Goal: Transaction & Acquisition: Subscribe to service/newsletter

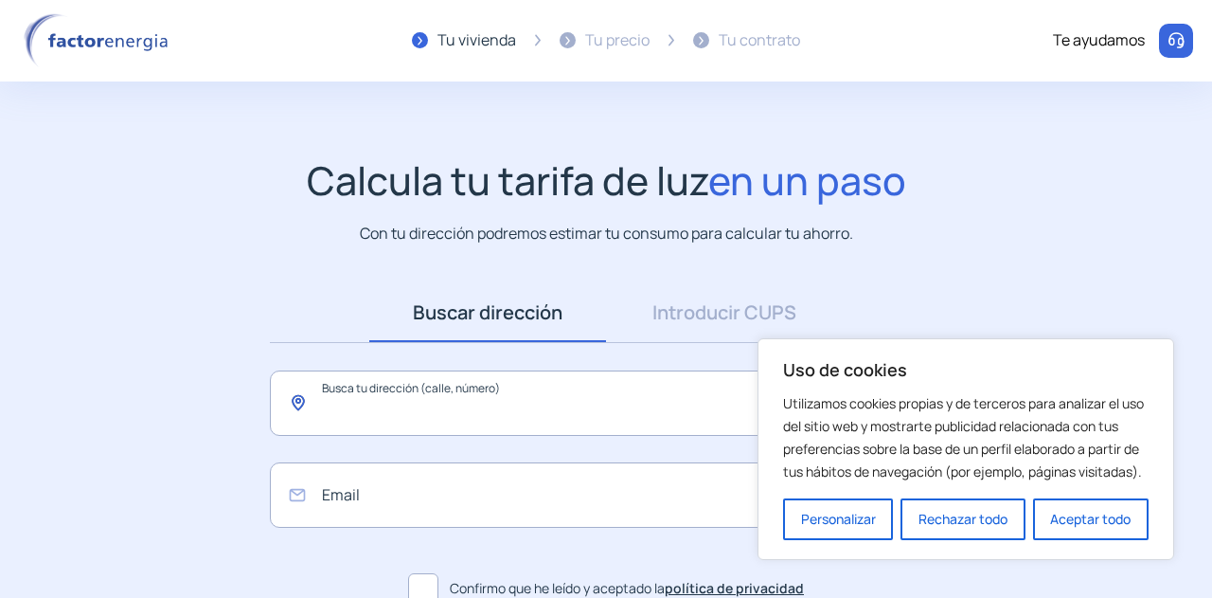
click at [389, 401] on input "text" at bounding box center [606, 402] width 673 height 65
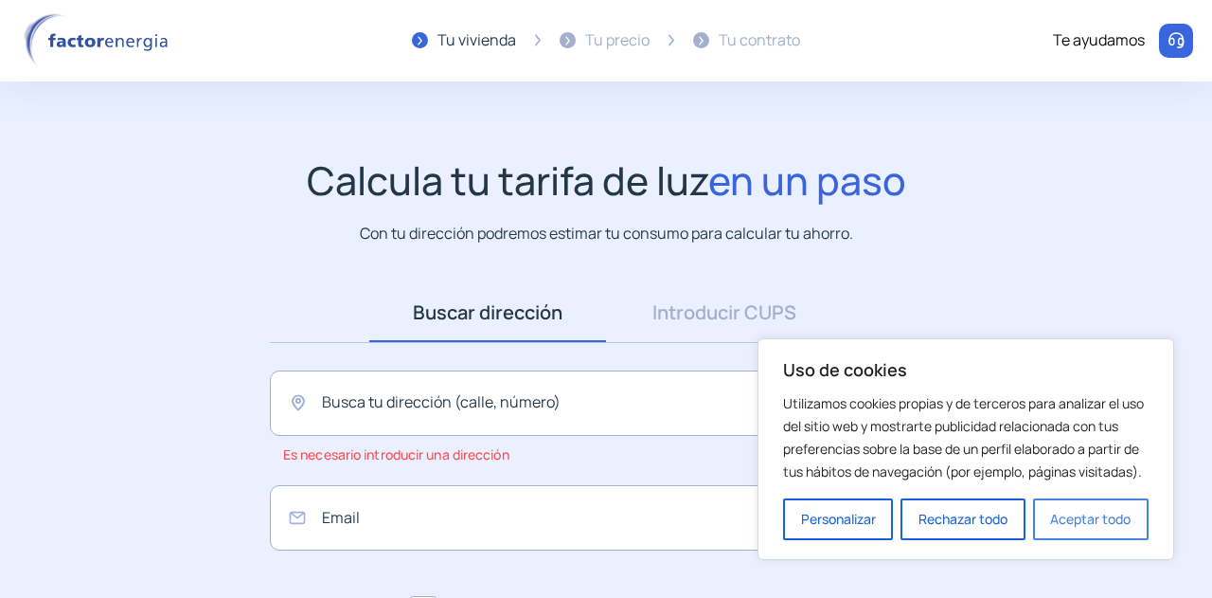
click at [1097, 521] on button "Aceptar todo" at bounding box center [1091, 519] width 116 height 42
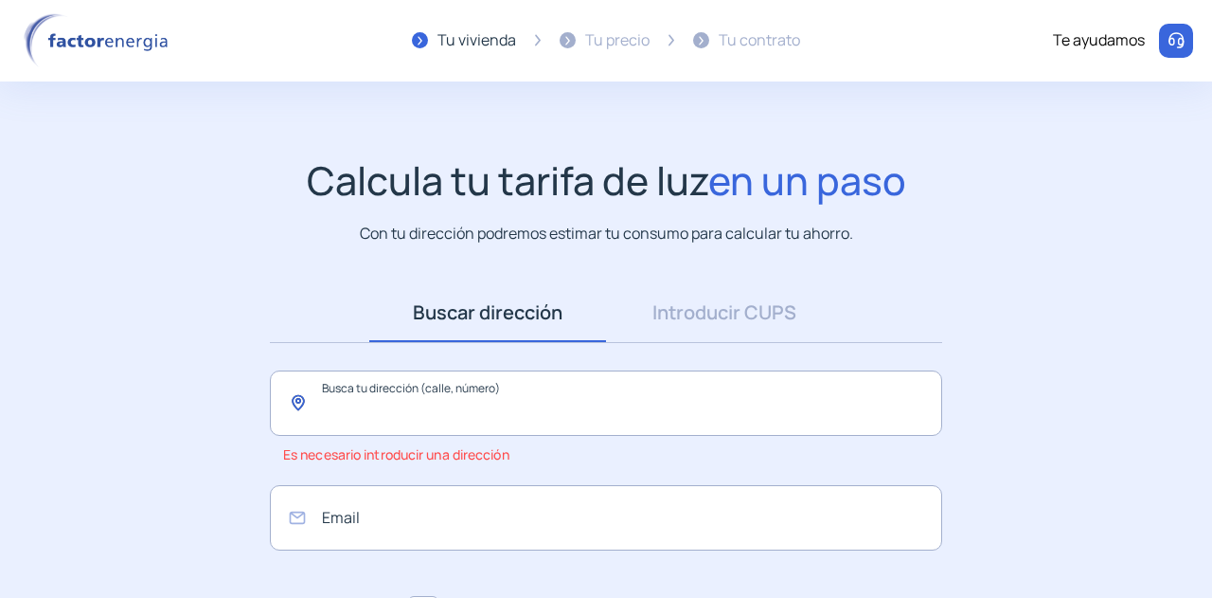
click at [451, 408] on input "text" at bounding box center [606, 402] width 673 height 65
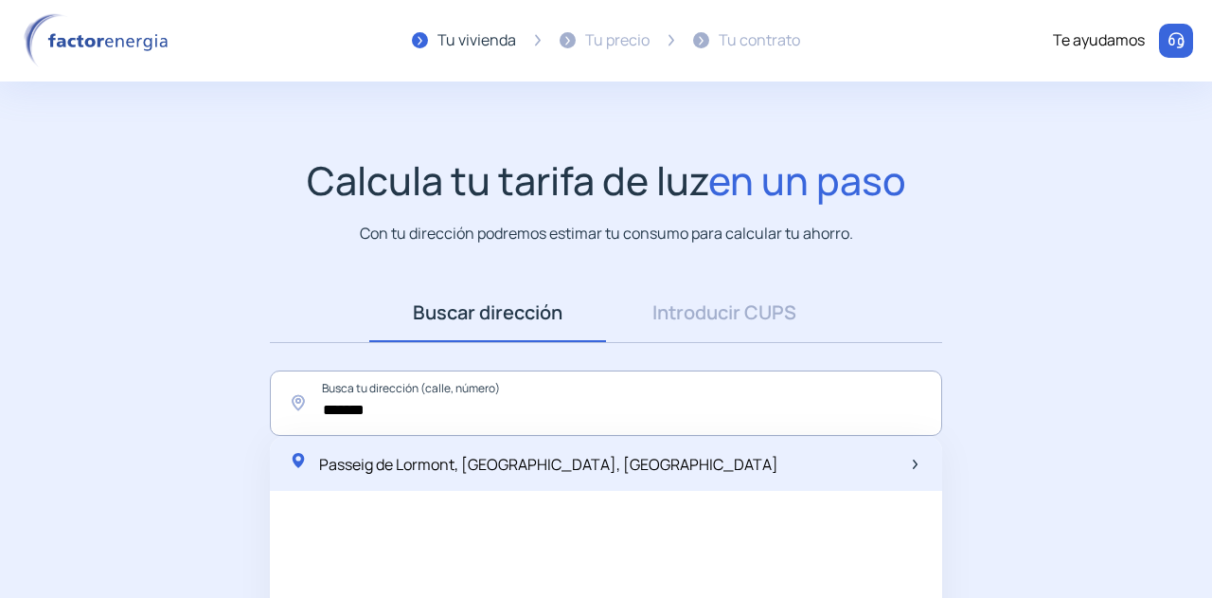
click at [395, 463] on span "Passeig de Lormont, [GEOGRAPHIC_DATA], [GEOGRAPHIC_DATA]" at bounding box center [548, 464] width 459 height 21
type input "**********"
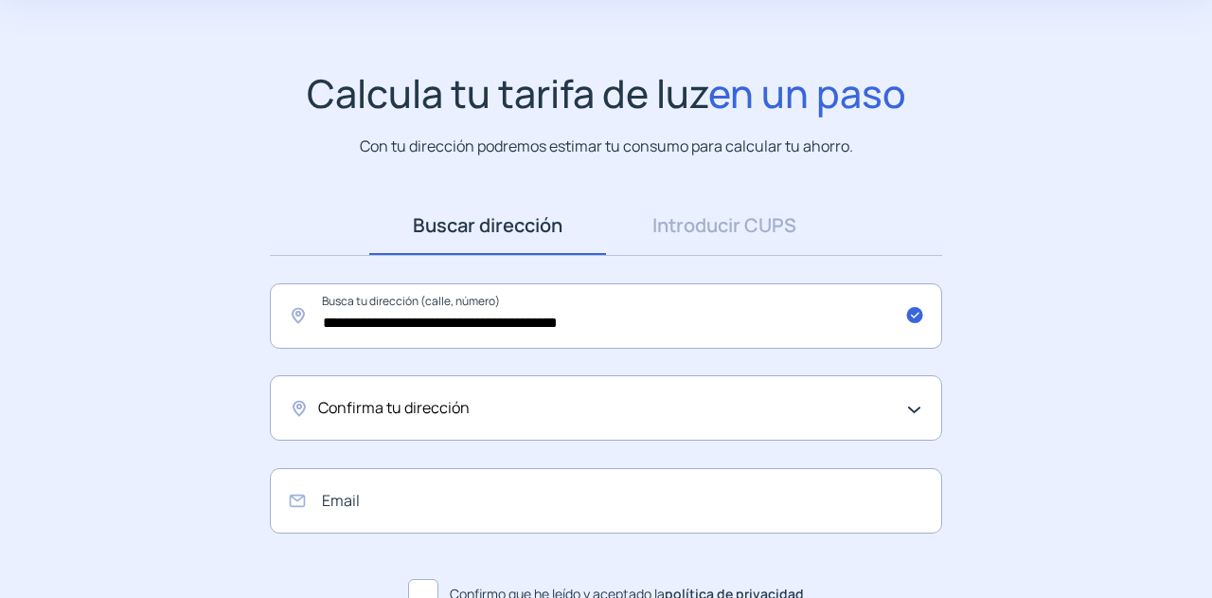
scroll to position [189, 0]
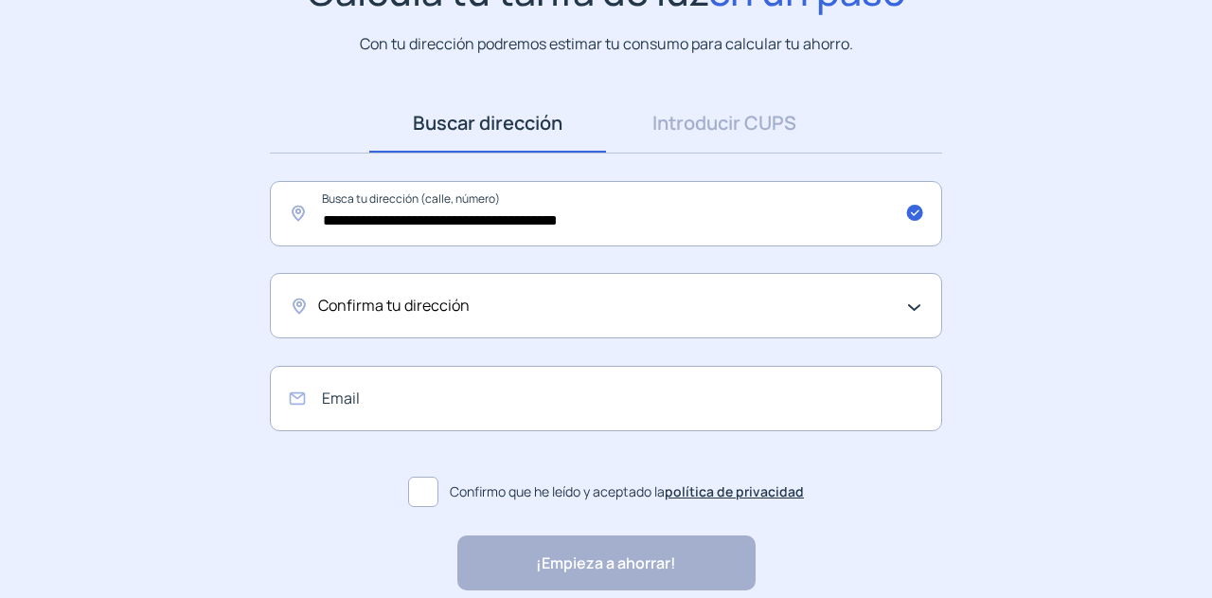
click at [405, 304] on span "Confirma tu dirección" at bounding box center [394, 306] width 152 height 25
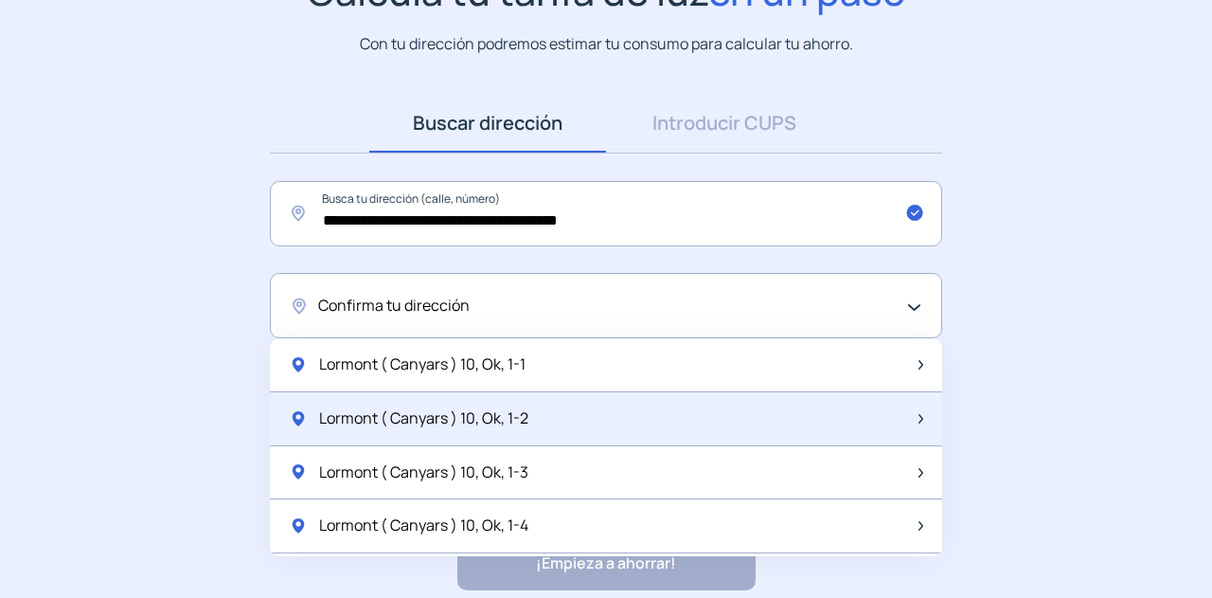
click at [390, 412] on span "Lormont ( Canyars ) 10, Ok, 1-2" at bounding box center [423, 418] width 209 height 25
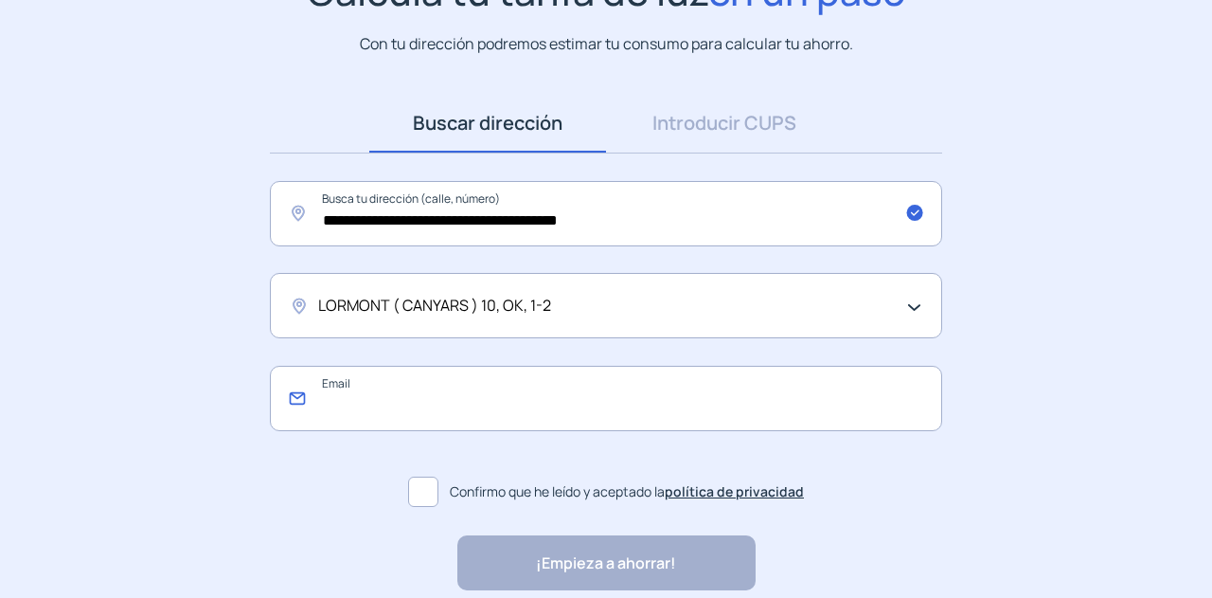
click at [379, 405] on input "email" at bounding box center [606, 398] width 673 height 65
type input "**********"
click at [421, 494] on span at bounding box center [423, 491] width 30 height 30
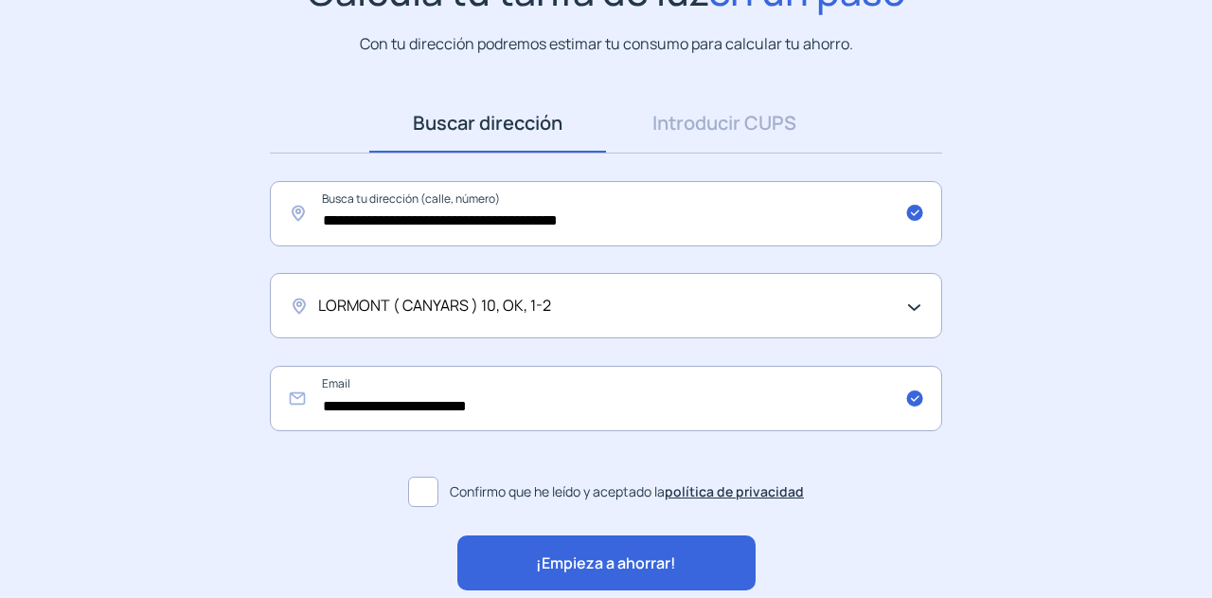
click at [511, 546] on div "¡Empieza a ahorrar!" at bounding box center [607, 562] width 298 height 55
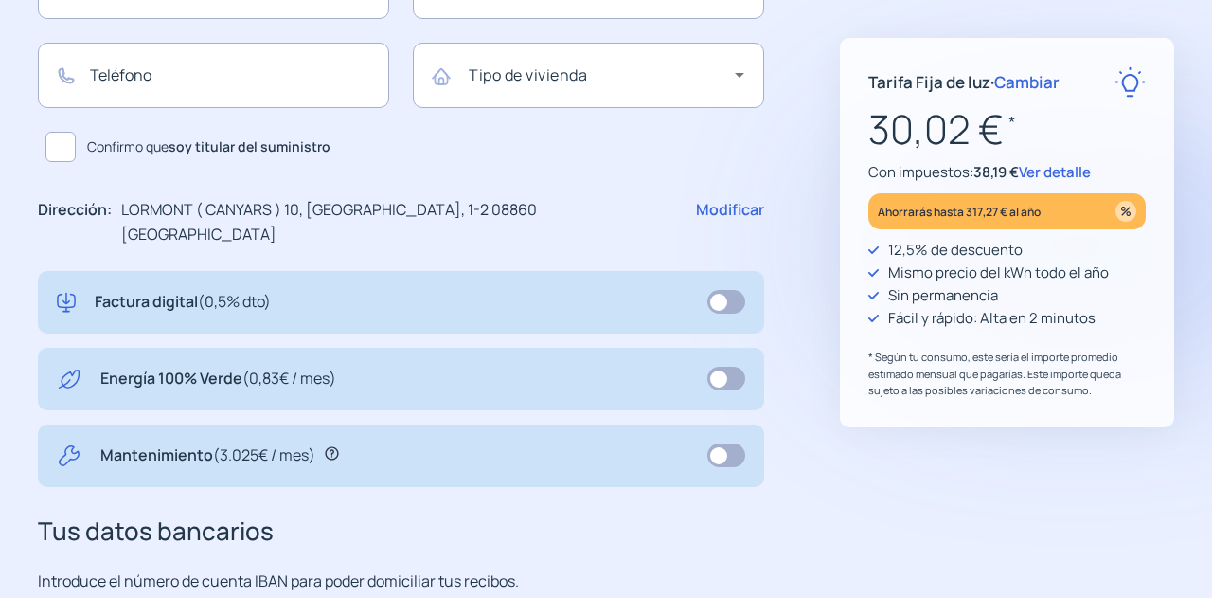
scroll to position [568, 0]
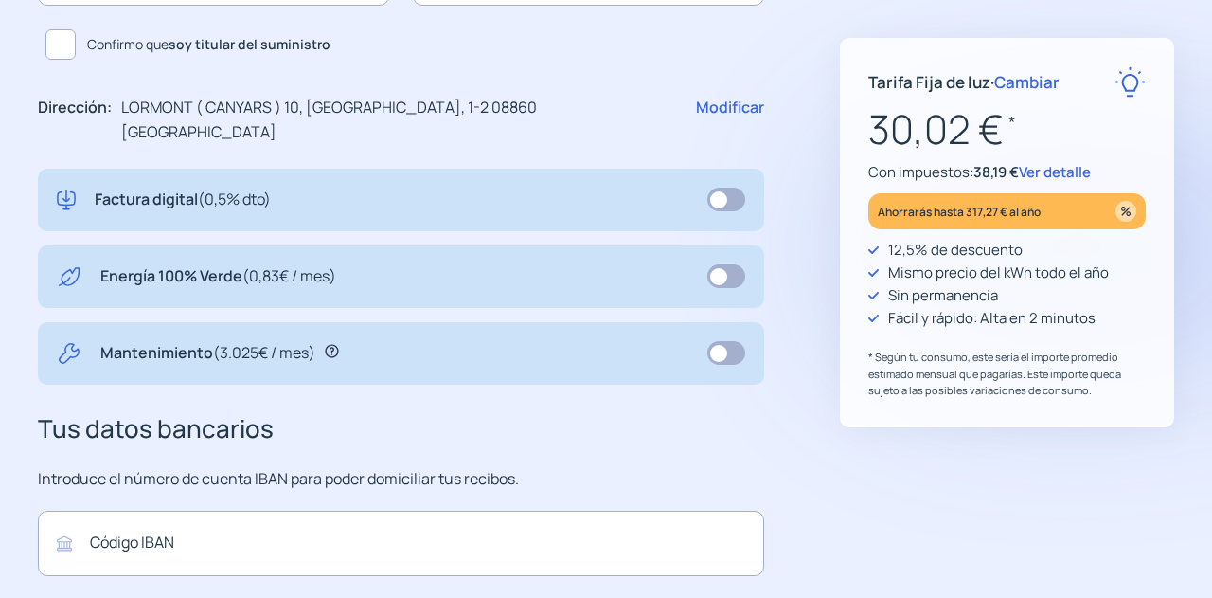
click at [335, 344] on icon at bounding box center [332, 351] width 14 height 14
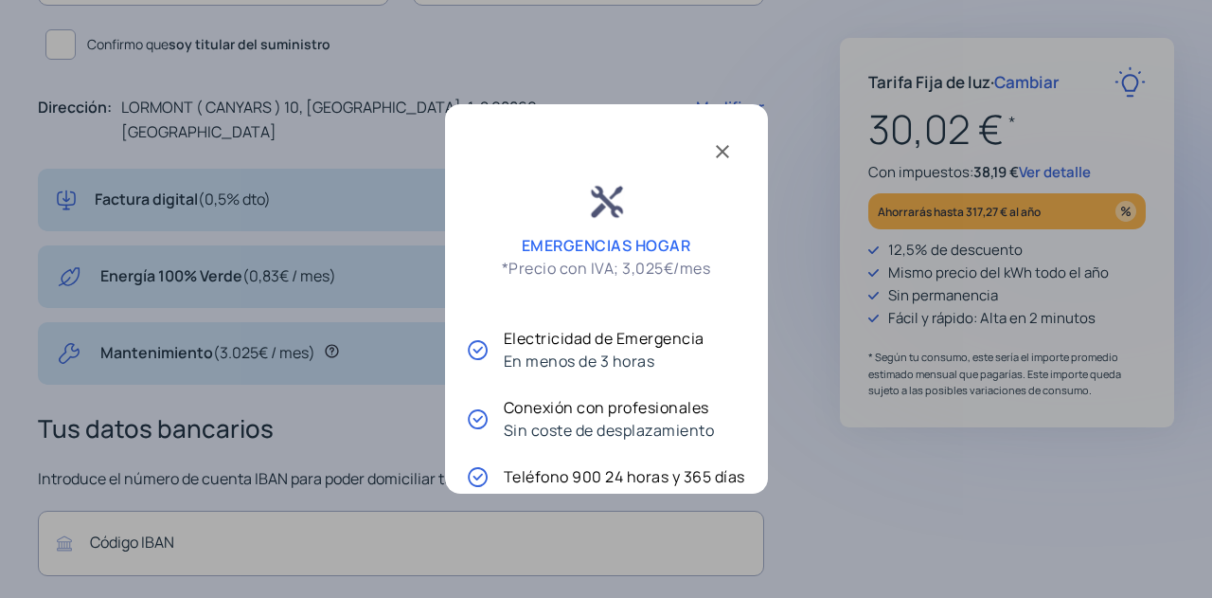
click at [834, 134] on div at bounding box center [606, 299] width 1212 height 598
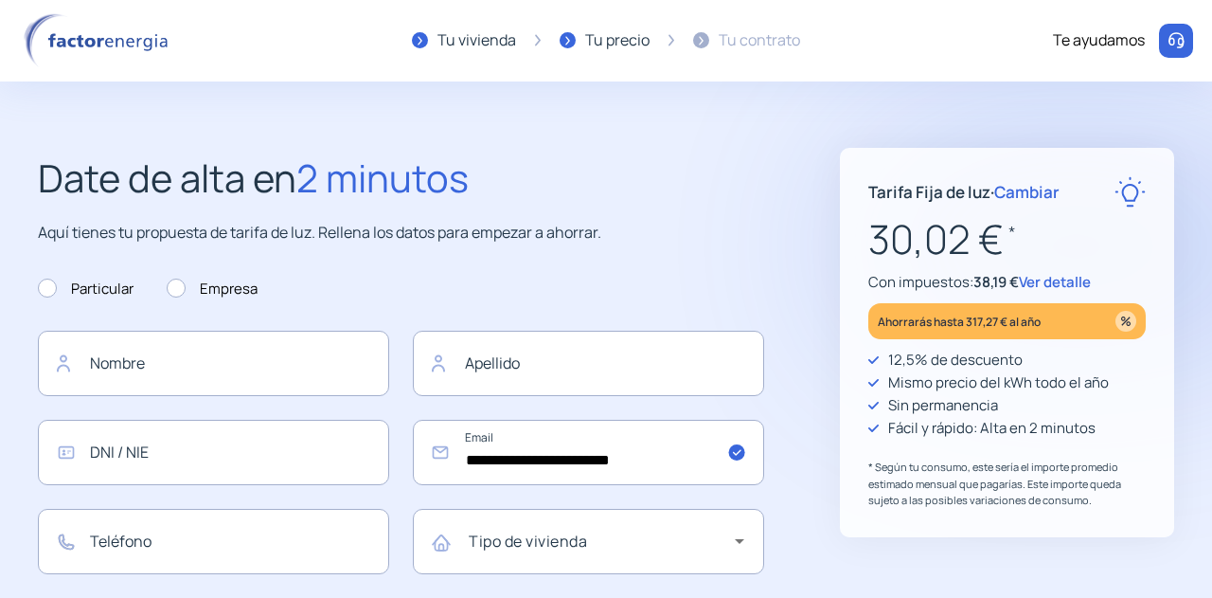
scroll to position [568, 0]
